Goal: Task Accomplishment & Management: Use online tool/utility

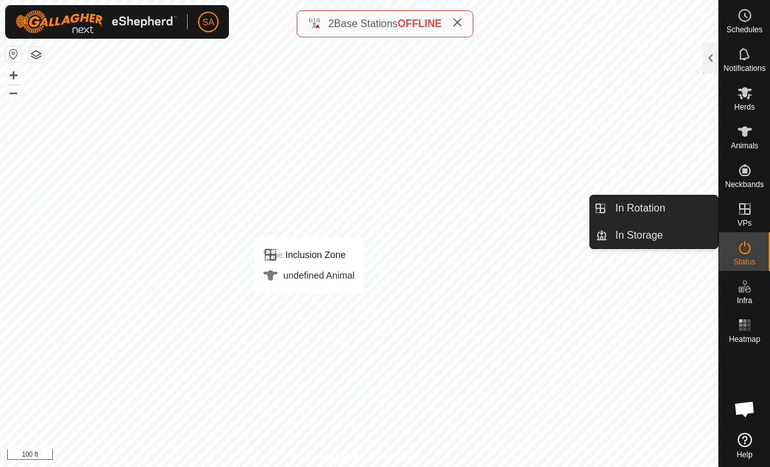
click at [670, 210] on link "In Rotation" at bounding box center [663, 209] width 110 height 26
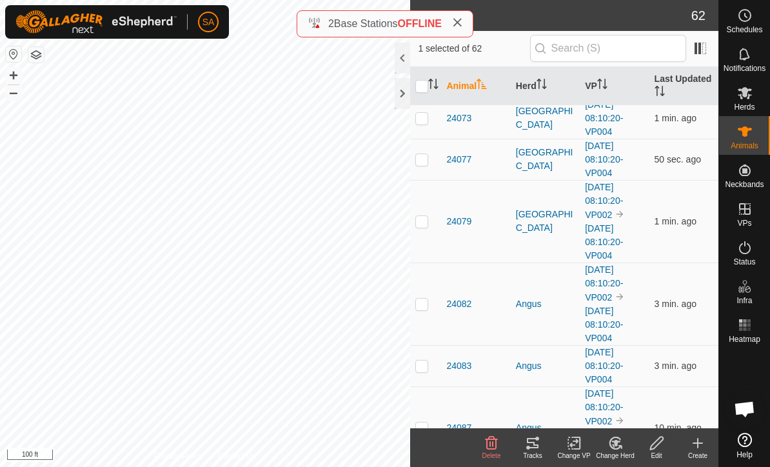
click at [405, 95] on div at bounding box center [402, 93] width 15 height 31
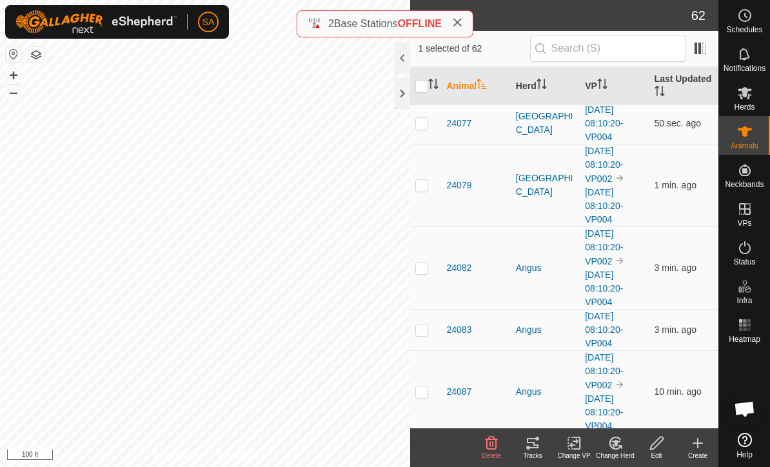
scroll to position [781, 0]
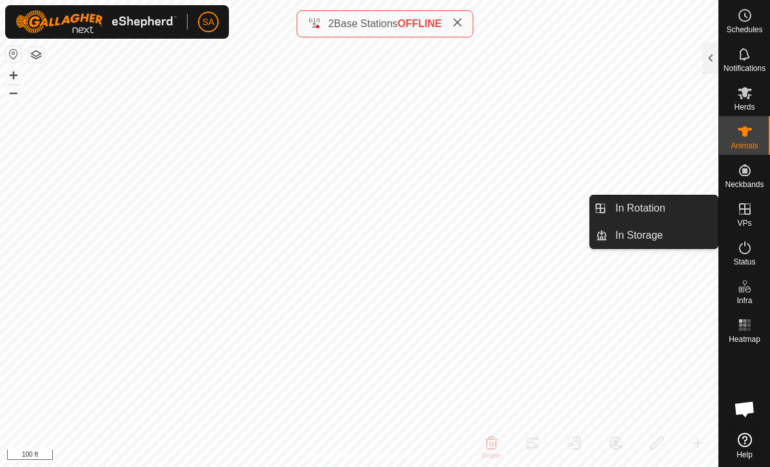
click at [648, 209] on span "In Rotation" at bounding box center [641, 208] width 50 height 15
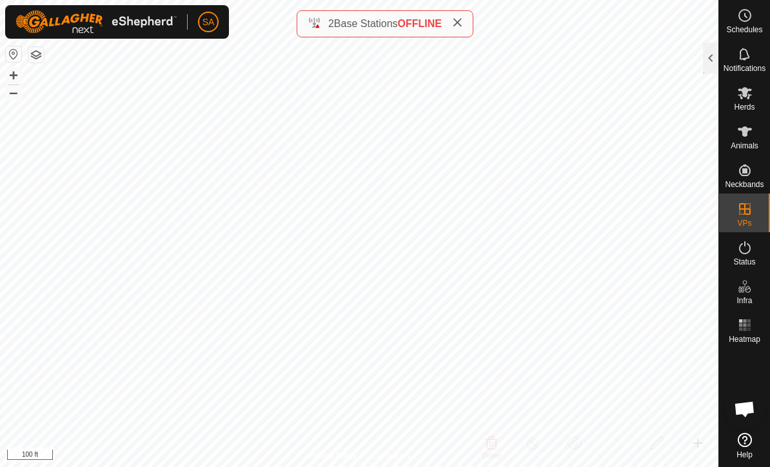
click at [715, 54] on div at bounding box center [710, 58] width 15 height 31
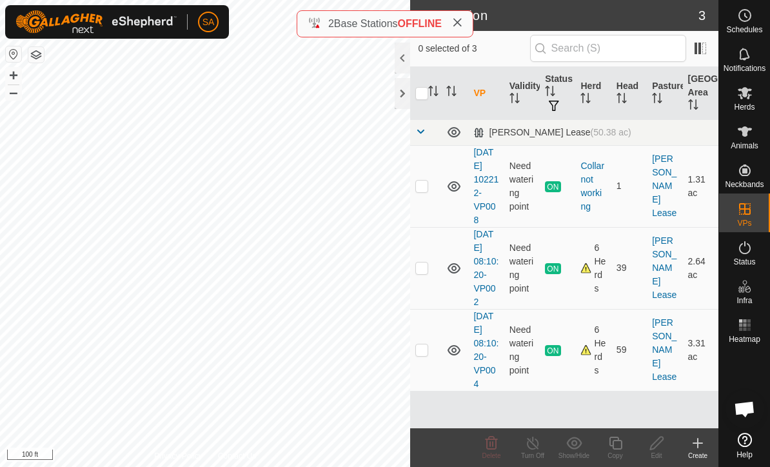
click at [426, 351] on p-checkbox at bounding box center [422, 350] width 13 height 10
click at [426, 357] on td at bounding box center [425, 350] width 31 height 82
checkbox input "false"
click at [428, 268] on p-checkbox at bounding box center [422, 268] width 13 height 10
click at [425, 274] on td at bounding box center [425, 268] width 31 height 82
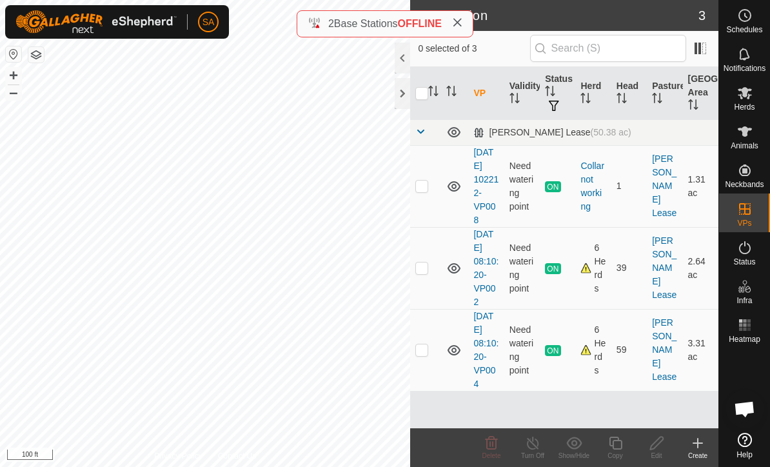
checkbox input "false"
click at [748, 101] on es-mob-svg-icon at bounding box center [745, 93] width 23 height 21
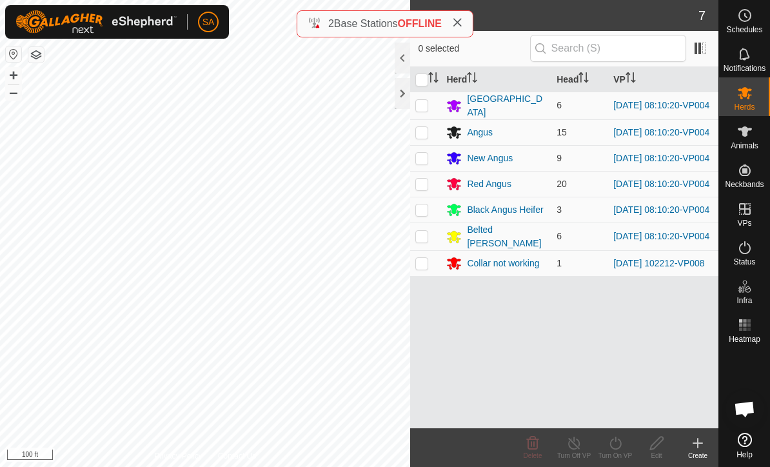
click at [397, 97] on div at bounding box center [402, 93] width 15 height 31
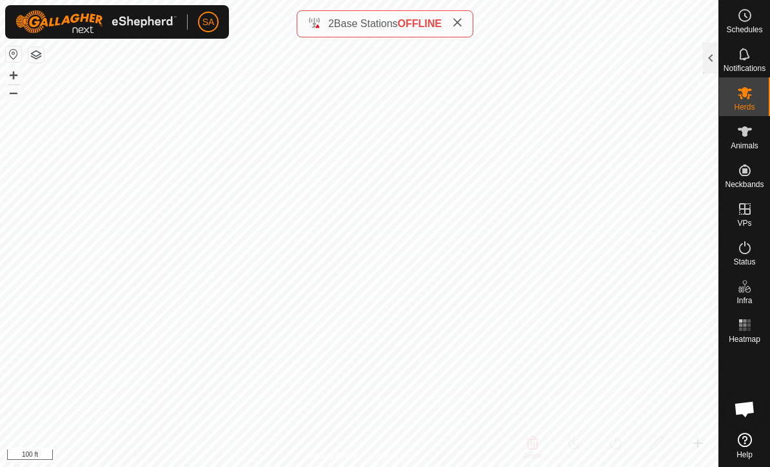
click at [717, 55] on div at bounding box center [710, 58] width 15 height 31
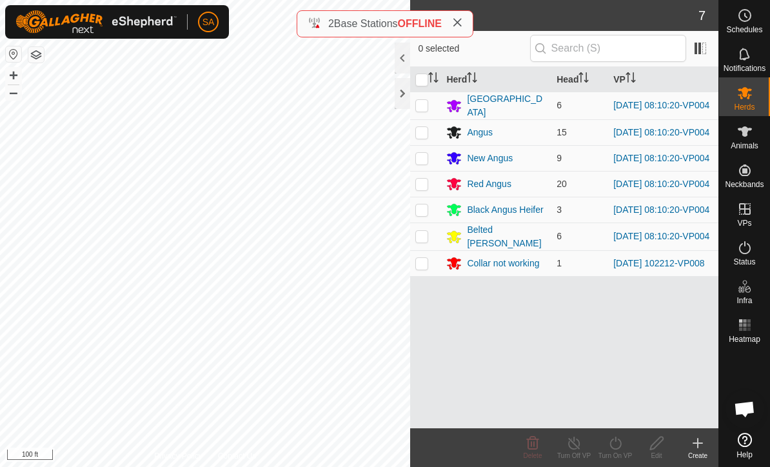
click at [424, 110] on p-checkbox at bounding box center [422, 105] width 13 height 10
checkbox input "true"
click at [422, 83] on input "checkbox" at bounding box center [422, 80] width 13 height 13
checkbox input "true"
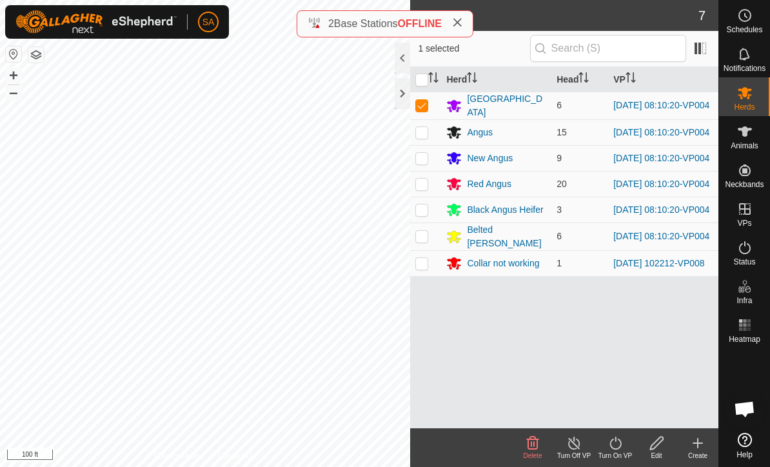
checkbox input "true"
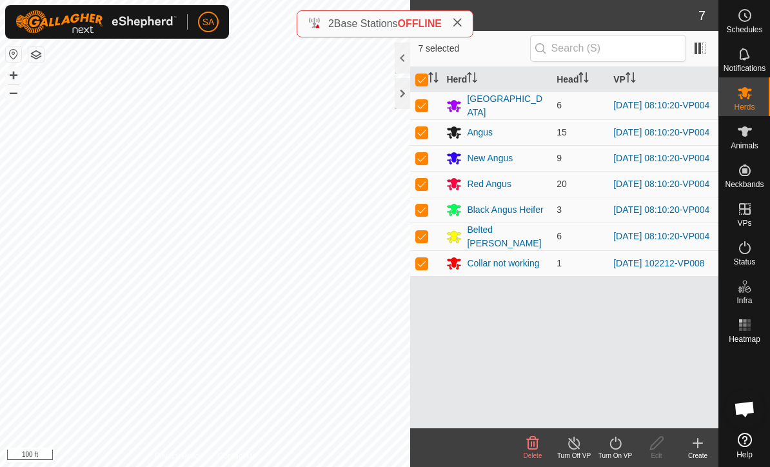
click at [419, 268] on p-checkbox at bounding box center [422, 263] width 13 height 10
checkbox input "false"
click at [617, 455] on div "Turn On VP" at bounding box center [615, 456] width 41 height 10
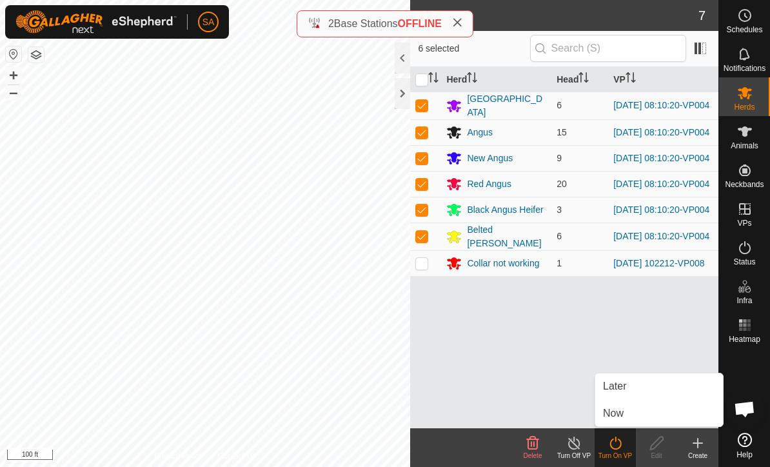
click at [632, 413] on link "Now" at bounding box center [660, 414] width 128 height 26
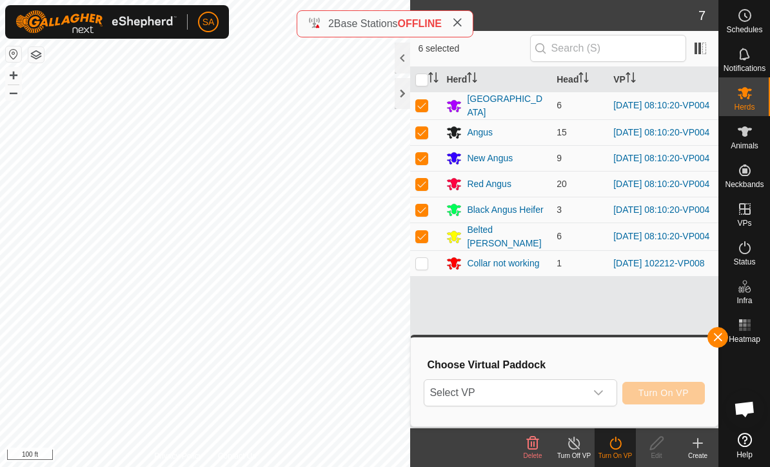
click at [604, 393] on icon "dropdown trigger" at bounding box center [599, 393] width 10 height 10
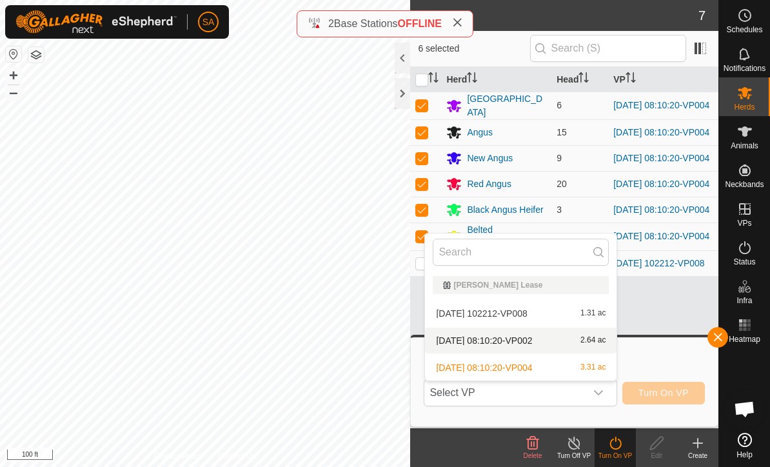
click at [592, 341] on span "2.64 ac" at bounding box center [593, 340] width 25 height 9
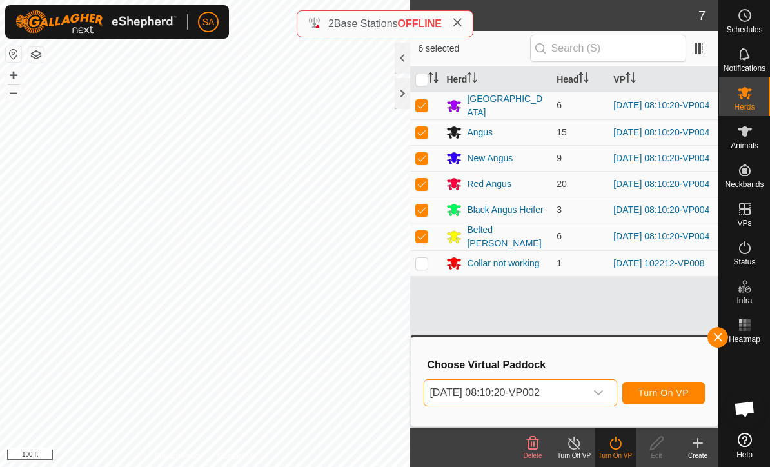
click at [663, 401] on button "Turn On VP" at bounding box center [664, 393] width 83 height 23
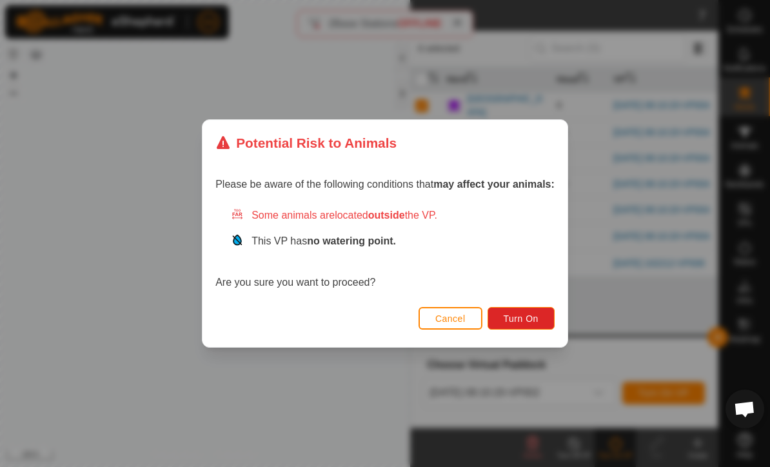
click at [528, 318] on span "Turn On" at bounding box center [521, 319] width 35 height 10
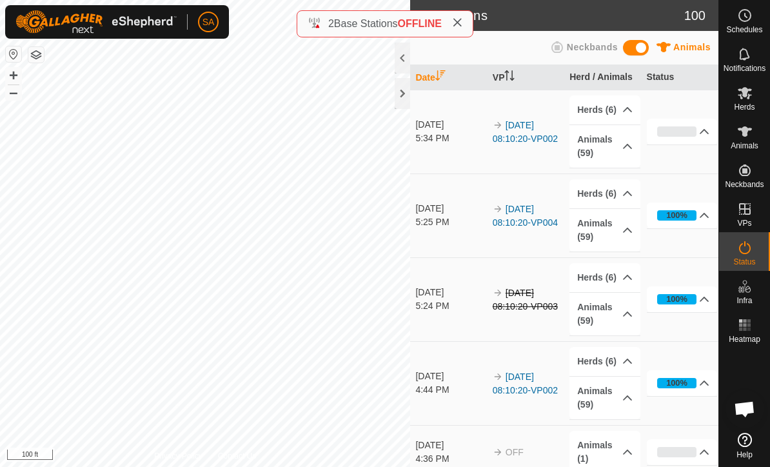
click at [407, 91] on div at bounding box center [402, 93] width 15 height 31
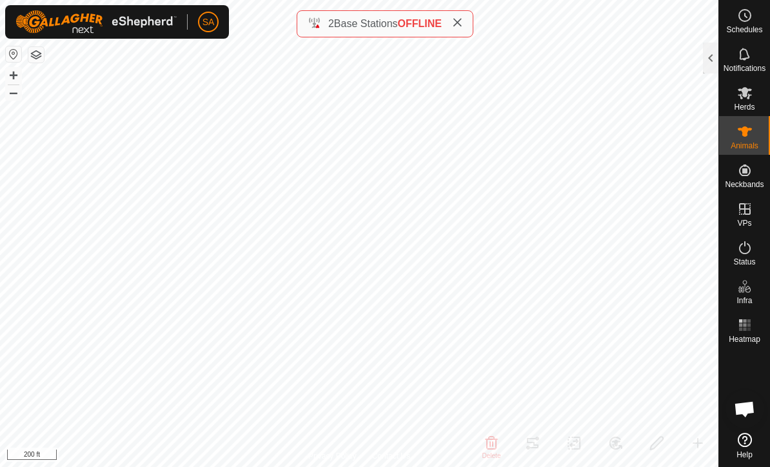
click at [712, 59] on div at bounding box center [710, 58] width 15 height 31
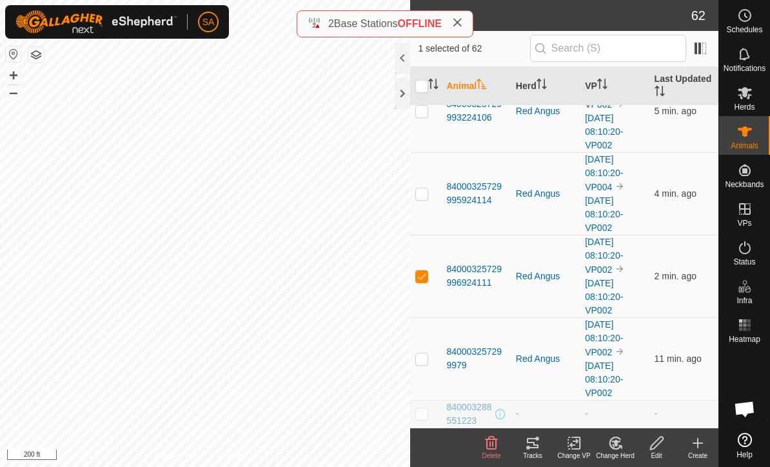
scroll to position [4659, 0]
checkbox input "true"
checkbox input "false"
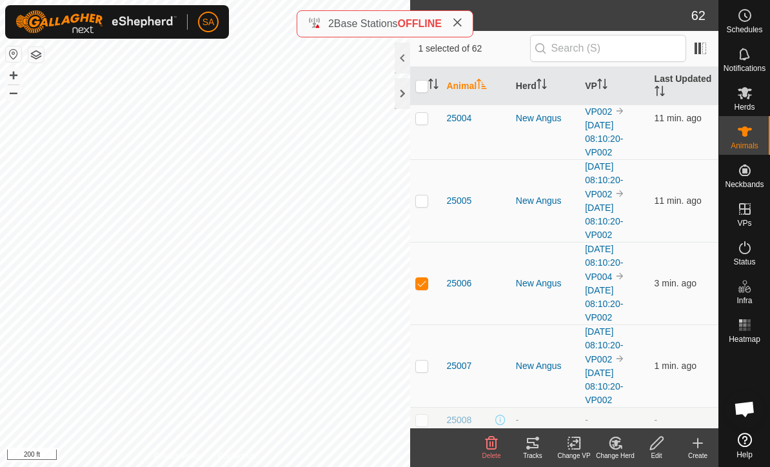
scroll to position [3073, 0]
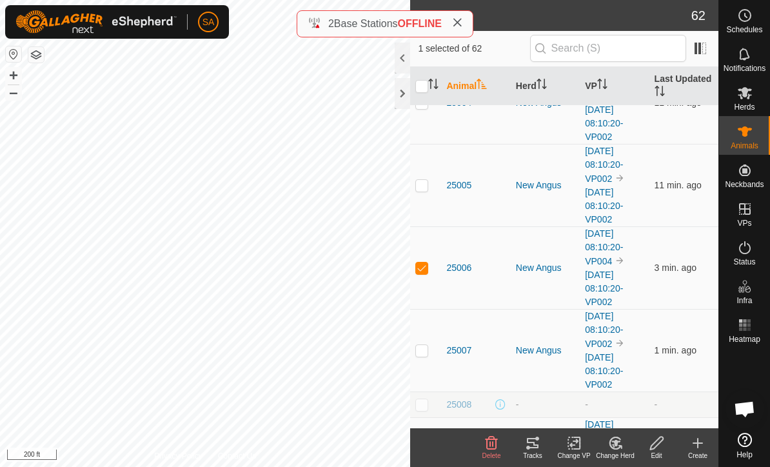
checkbox input "false"
checkbox input "true"
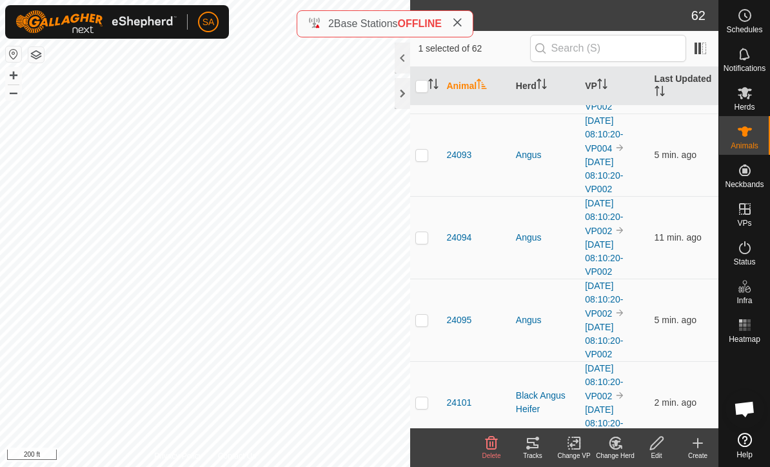
scroll to position [1698, 0]
